Goal: Information Seeking & Learning: Compare options

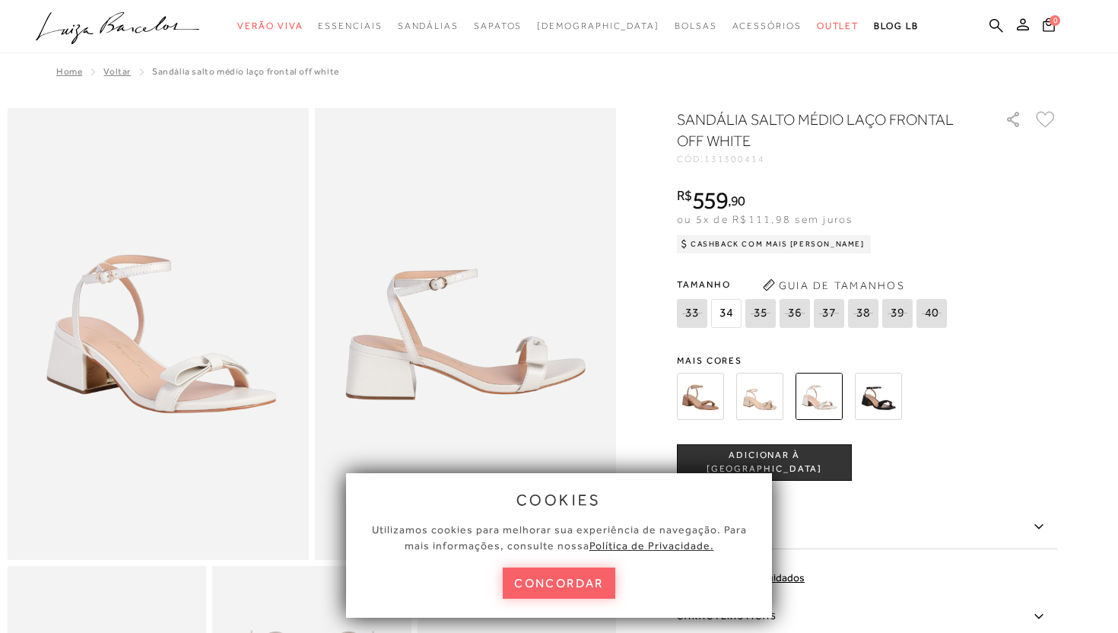
click at [698, 339] on div "SANDÁLIA SALTO MÉDIO LAÇO FRONTAL OFF WHITE CÓD: 131300414 × É necessário selec…" at bounding box center [867, 447] width 380 height 677
click at [706, 387] on img at bounding box center [700, 396] width 47 height 47
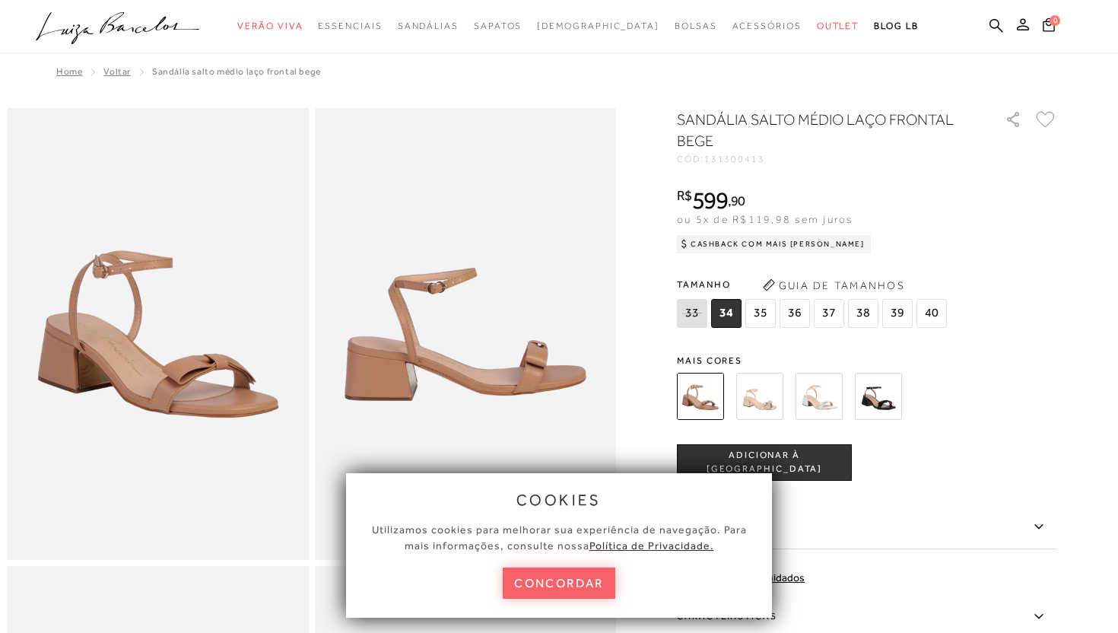
click at [825, 399] on img at bounding box center [819, 396] width 47 height 47
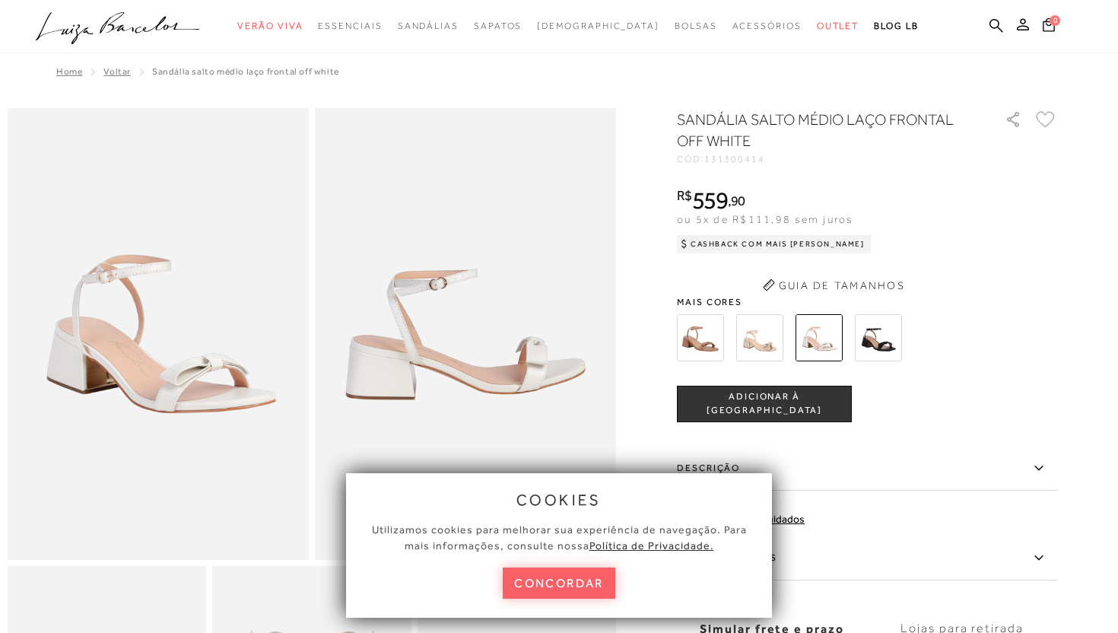
click at [756, 342] on img at bounding box center [759, 337] width 47 height 47
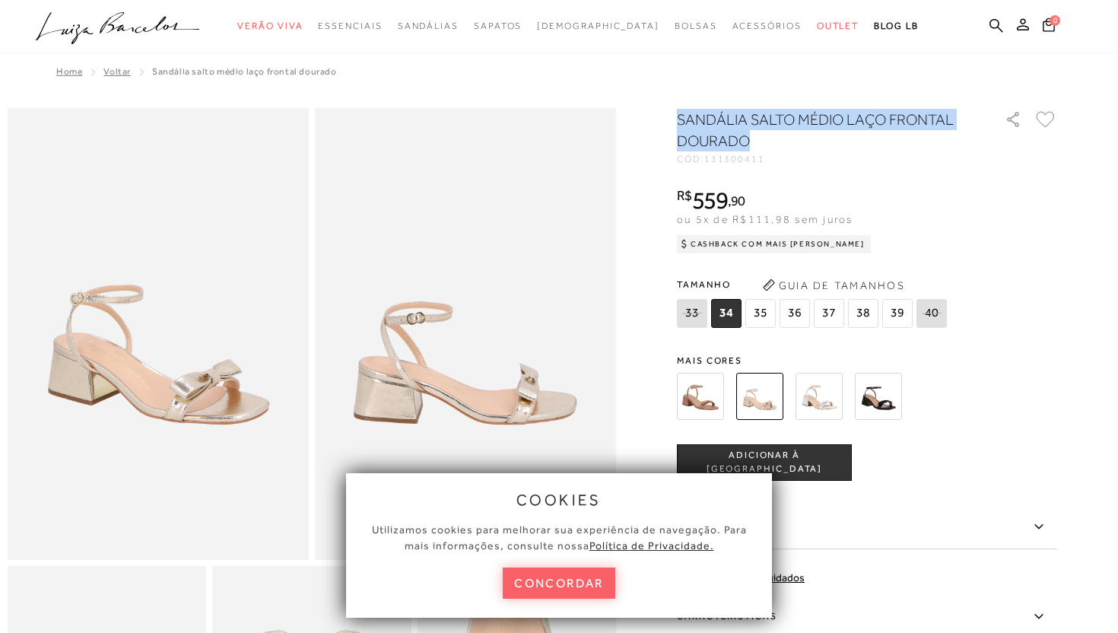
drag, startPoint x: 672, startPoint y: 121, endPoint x: 787, endPoint y: 138, distance: 117.0
copy h1 "SANDÁLIA SALTO MÉDIO LAÇO FRONTAL DOURADO"
click at [1002, 23] on icon at bounding box center [997, 25] width 14 height 14
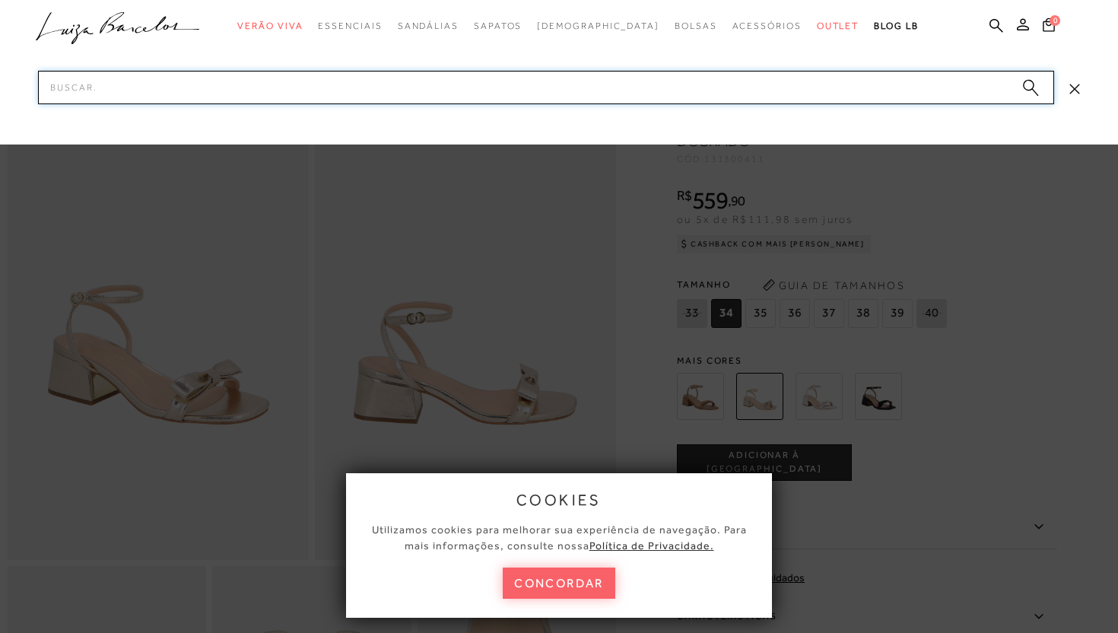
click at [358, 83] on input "Pesquisar" at bounding box center [546, 87] width 1016 height 33
paste input "SANDÁLIA SALTO MÉDIO LAÇO FRONTAL DOURADO"
click at [181, 91] on input "SANDÁLIA SALTO MÉDIO LAÇO FRONTAL DOURADO" at bounding box center [546, 87] width 1016 height 33
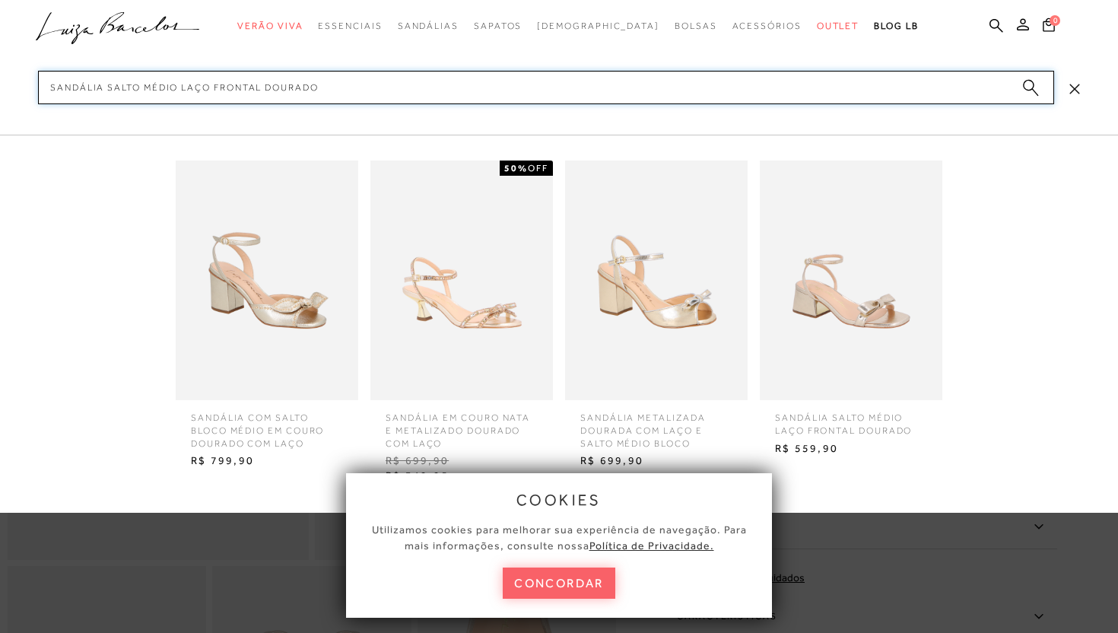
click at [163, 86] on input "SANDÁLIA SALTO MÉDIO LAÇO FRONTAL DOURADO" at bounding box center [546, 87] width 1016 height 33
type input "SANDÁLIA SALTO LAÇO FRONTAL DOURADO"
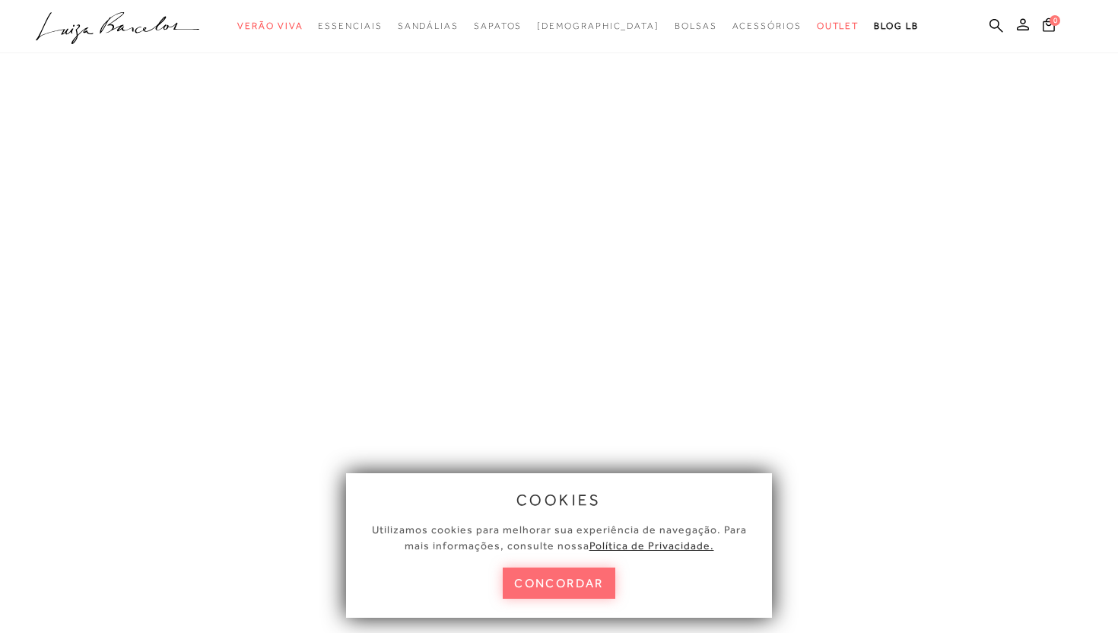
click at [545, 583] on button "concordar" at bounding box center [559, 583] width 113 height 31
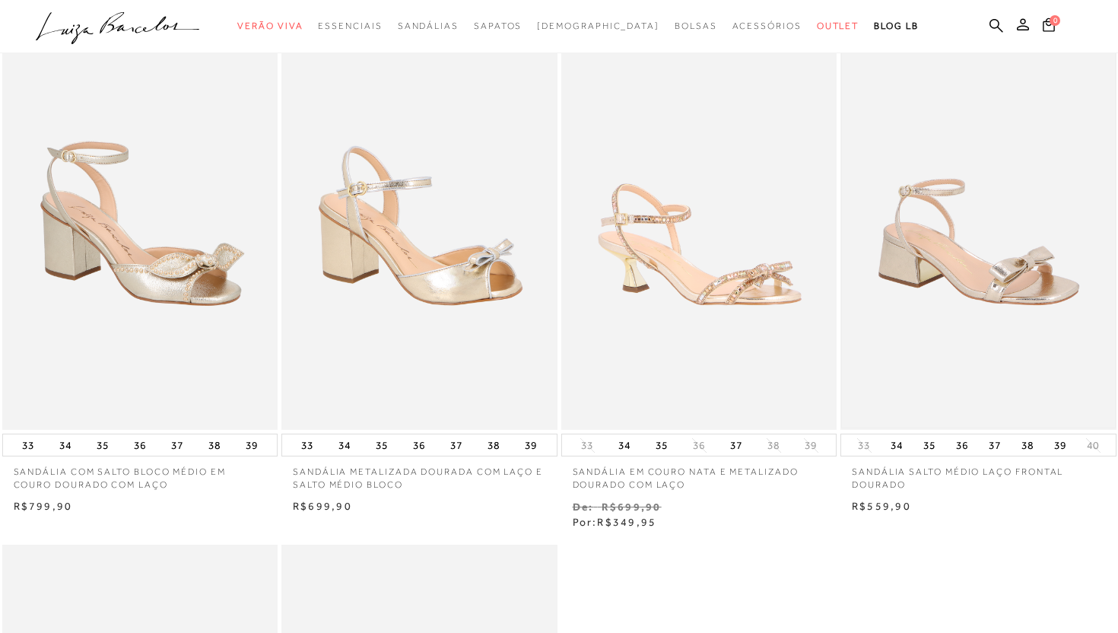
click at [1022, 237] on img at bounding box center [978, 223] width 273 height 409
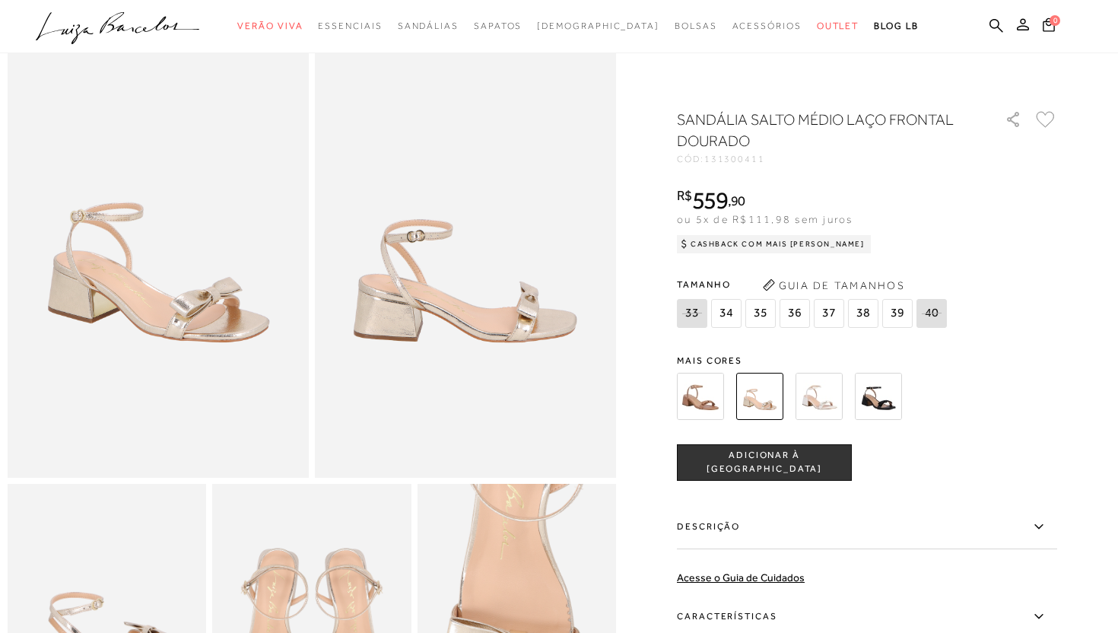
click at [802, 537] on label "Descrição" at bounding box center [867, 527] width 380 height 44
click at [0, 0] on input "Descrição" at bounding box center [0, 0] width 0 height 0
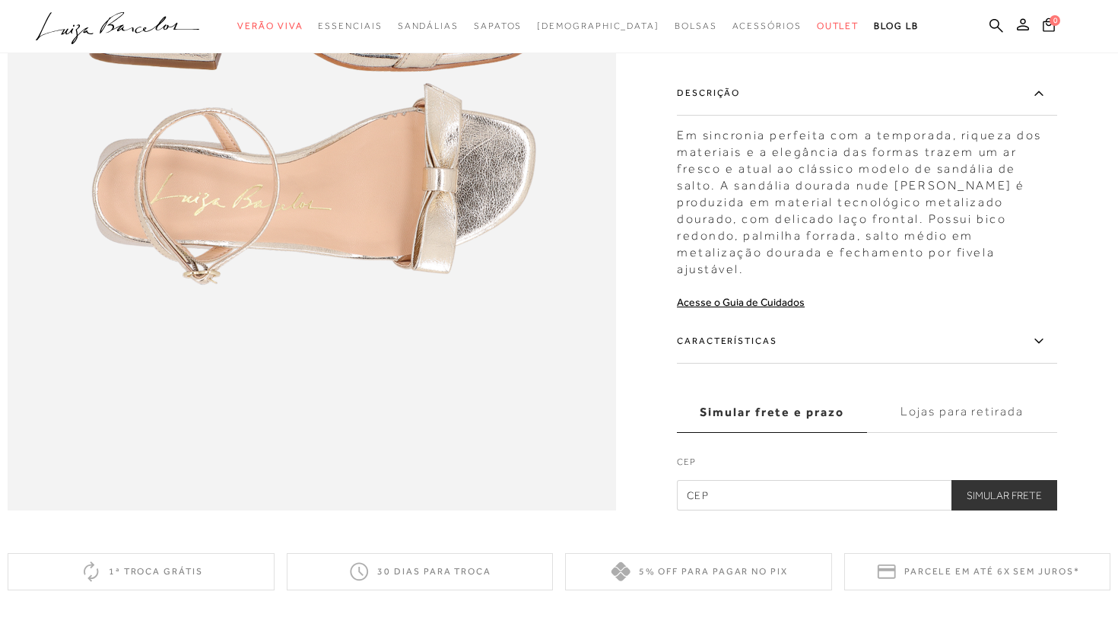
scroll to position [1267, 0]
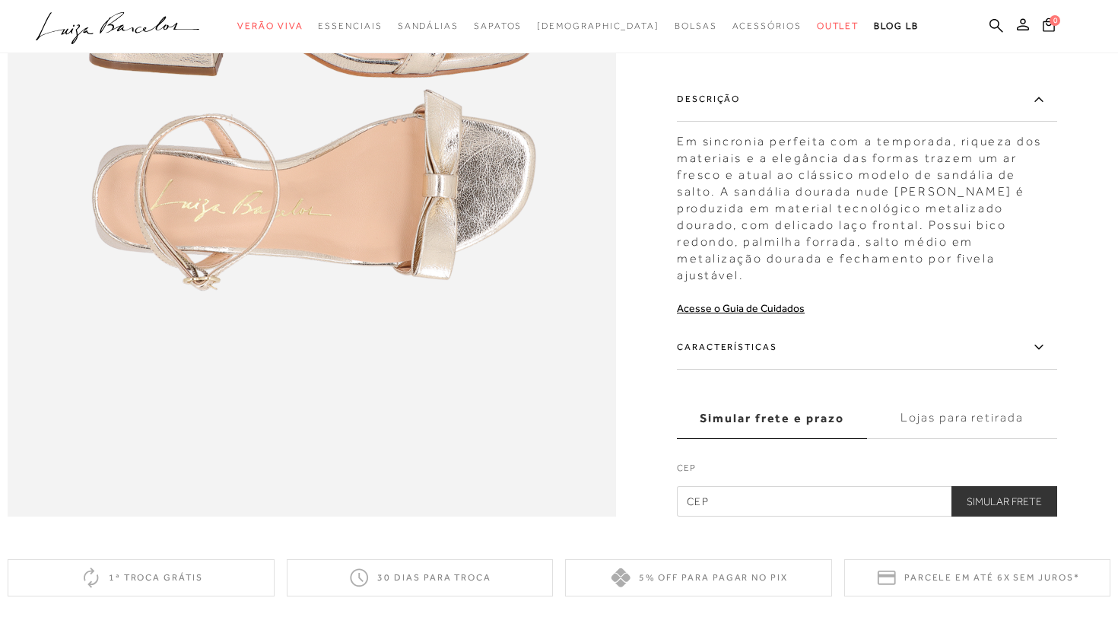
click at [911, 349] on label "Características" at bounding box center [867, 348] width 380 height 44
click at [0, 0] on input "Características" at bounding box center [0, 0] width 0 height 0
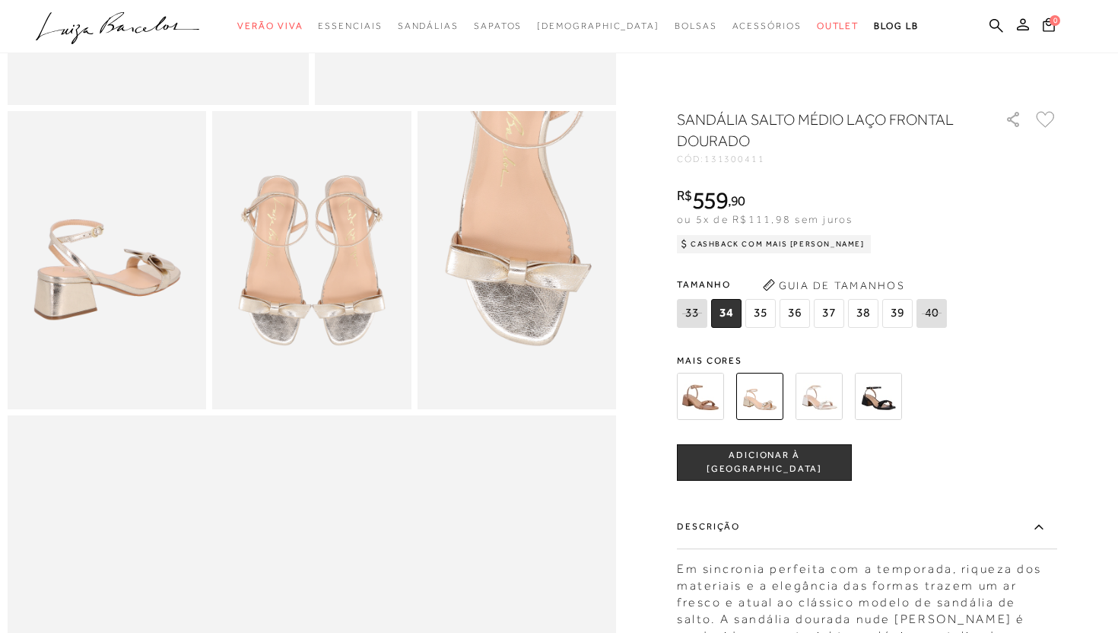
scroll to position [418, 0]
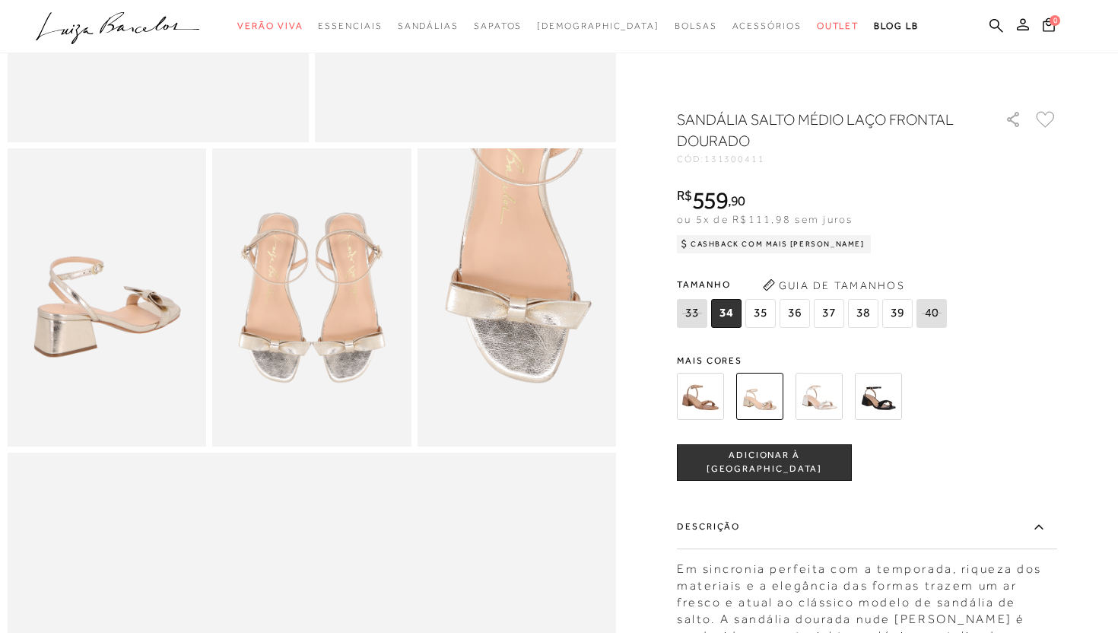
click at [810, 393] on img at bounding box center [819, 396] width 47 height 47
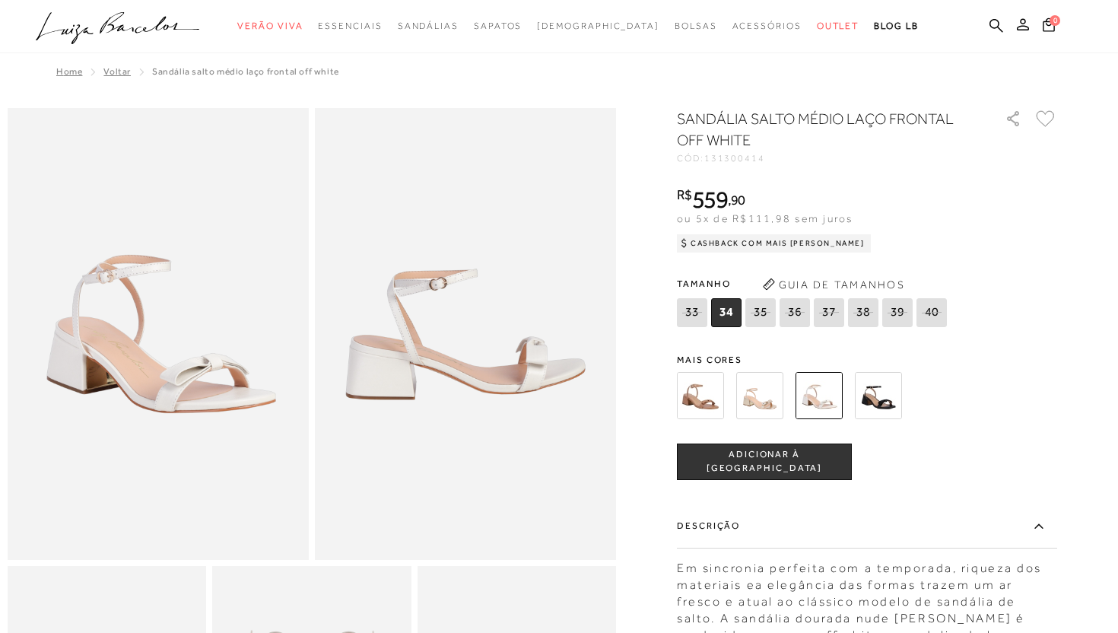
click at [887, 397] on img at bounding box center [878, 395] width 47 height 47
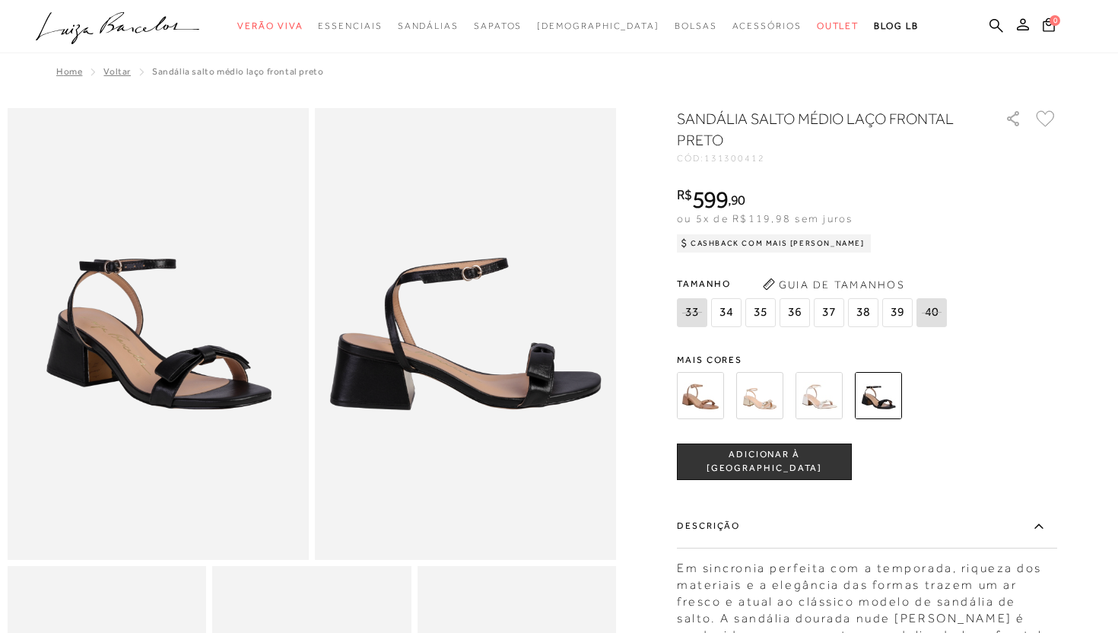
click at [712, 403] on img at bounding box center [700, 395] width 47 height 47
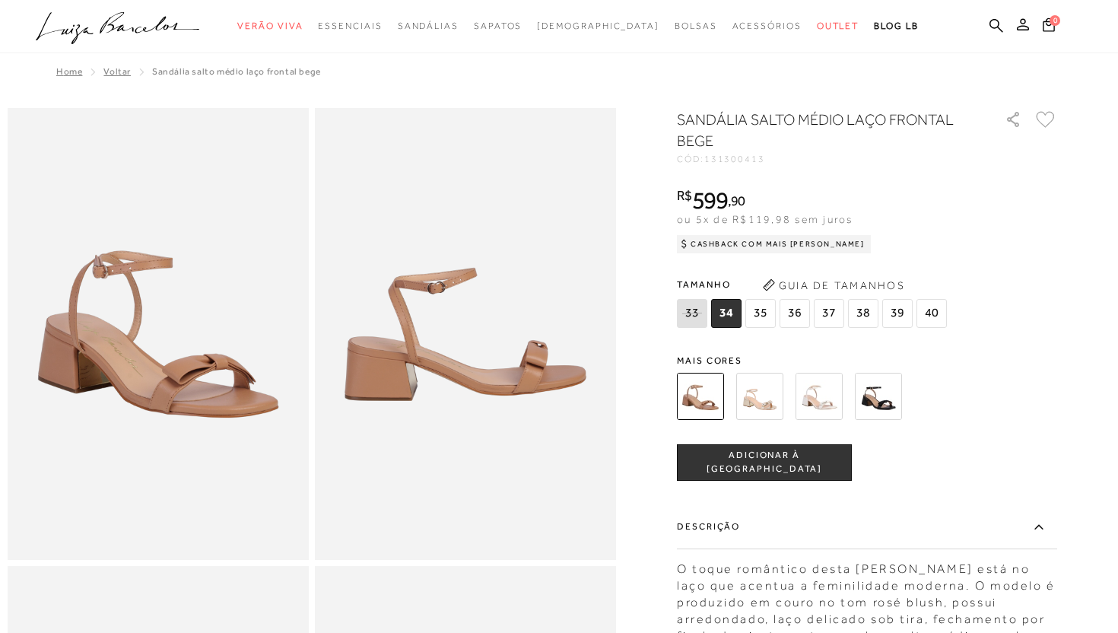
click at [761, 400] on img at bounding box center [759, 396] width 47 height 47
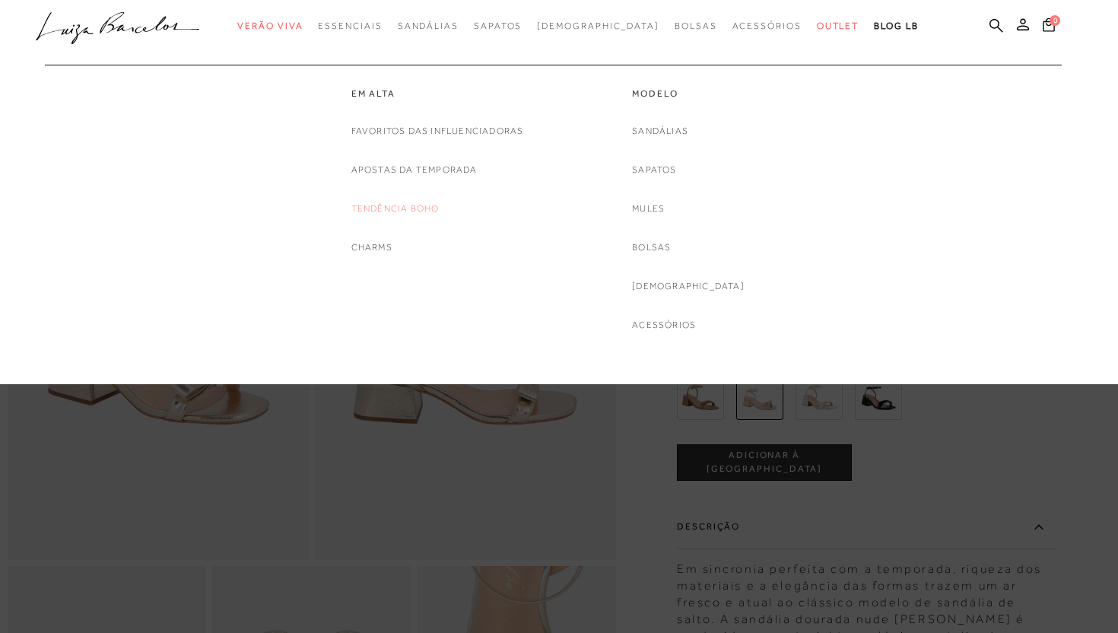
click at [406, 202] on link "Tendência Boho" at bounding box center [396, 209] width 88 height 16
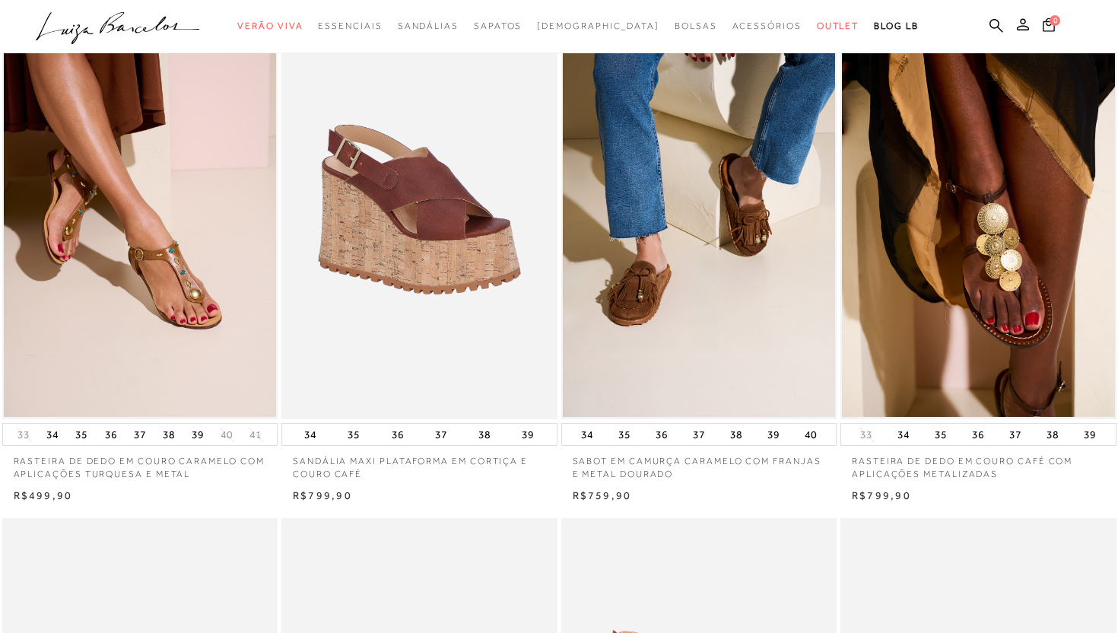
scroll to position [730, 0]
